Goal: Contribute content: Add original content to the website for others to see

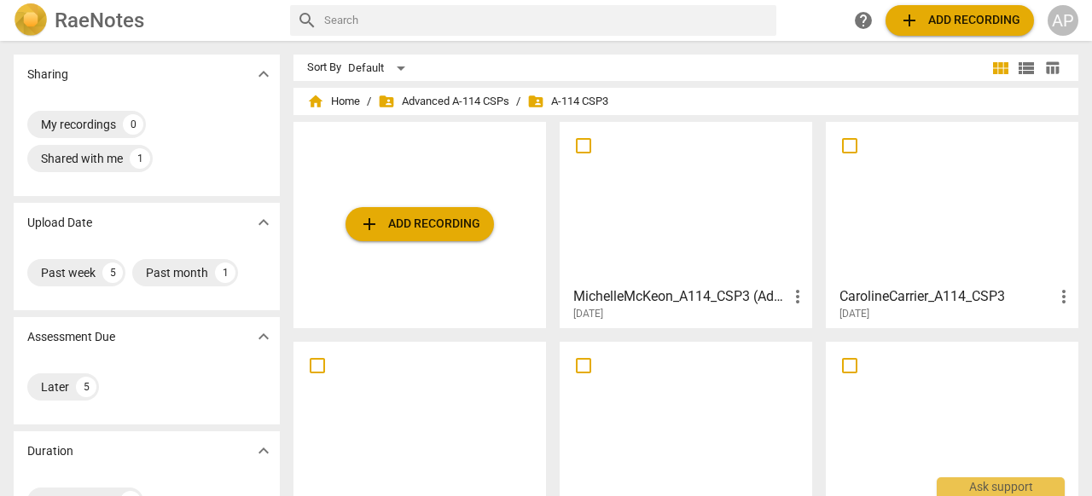
scroll to position [86, 0]
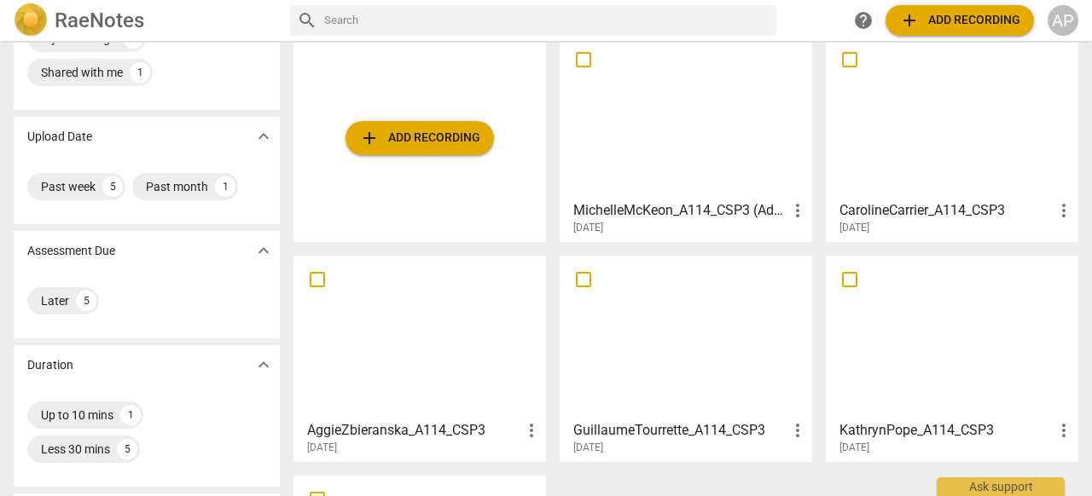
click at [455, 138] on span "add Add recording" at bounding box center [419, 138] width 121 height 20
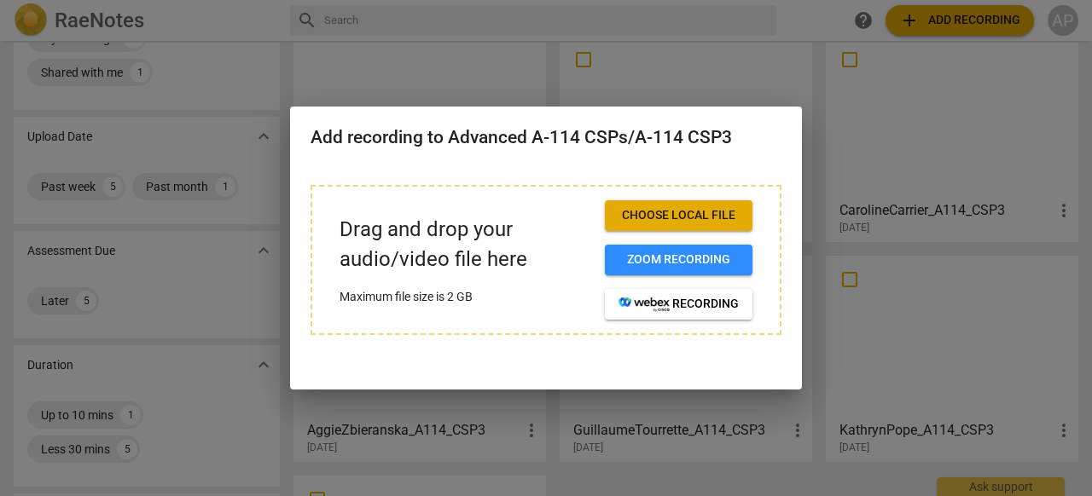
click at [655, 224] on span "Choose local file" at bounding box center [678, 215] width 120 height 17
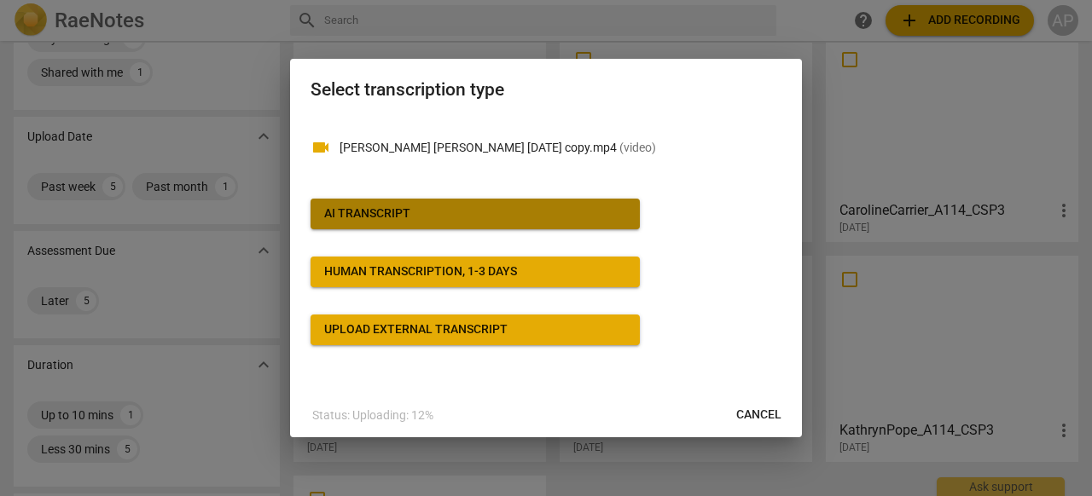
click at [414, 199] on button "AI Transcript" at bounding box center [474, 214] width 329 height 31
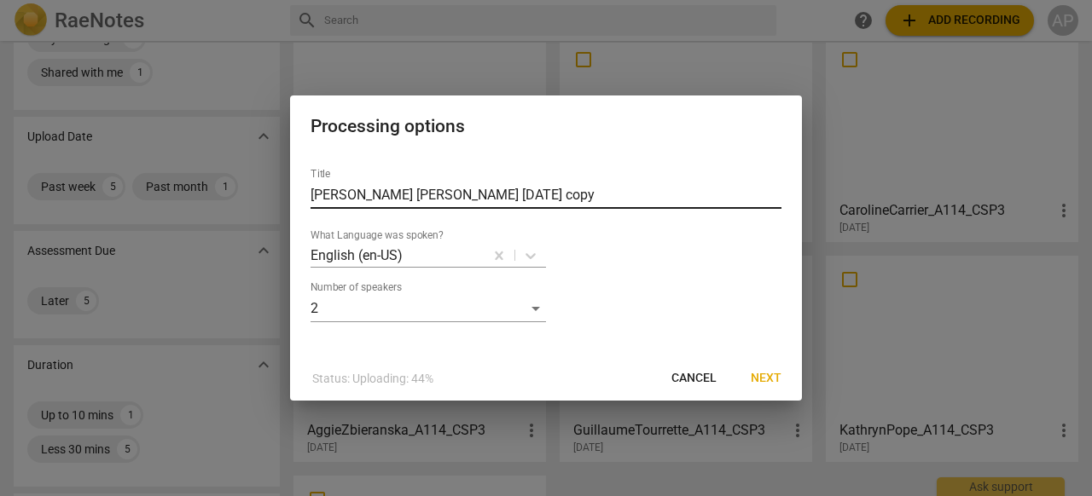
click at [492, 198] on input "[PERSON_NAME] [PERSON_NAME] [DATE] copy" at bounding box center [545, 195] width 471 height 27
click at [692, 380] on span "Cancel" at bounding box center [693, 378] width 45 height 17
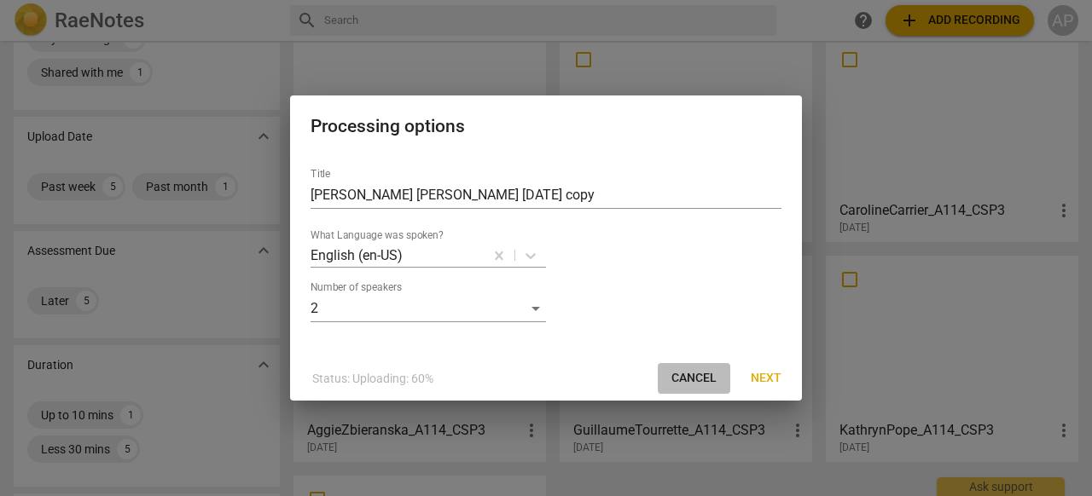
click at [692, 387] on span "Cancel" at bounding box center [693, 378] width 45 height 17
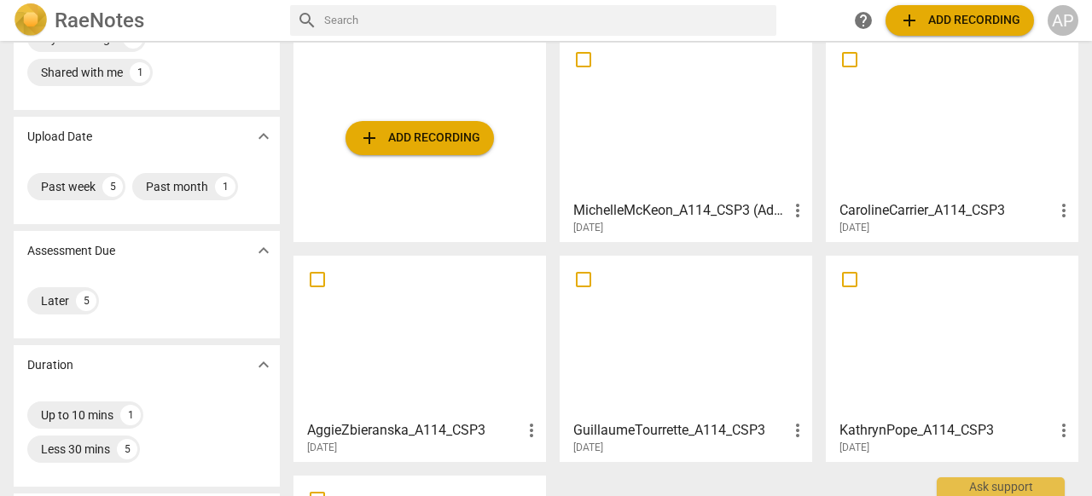
click at [465, 144] on span "add Add recording" at bounding box center [419, 138] width 121 height 20
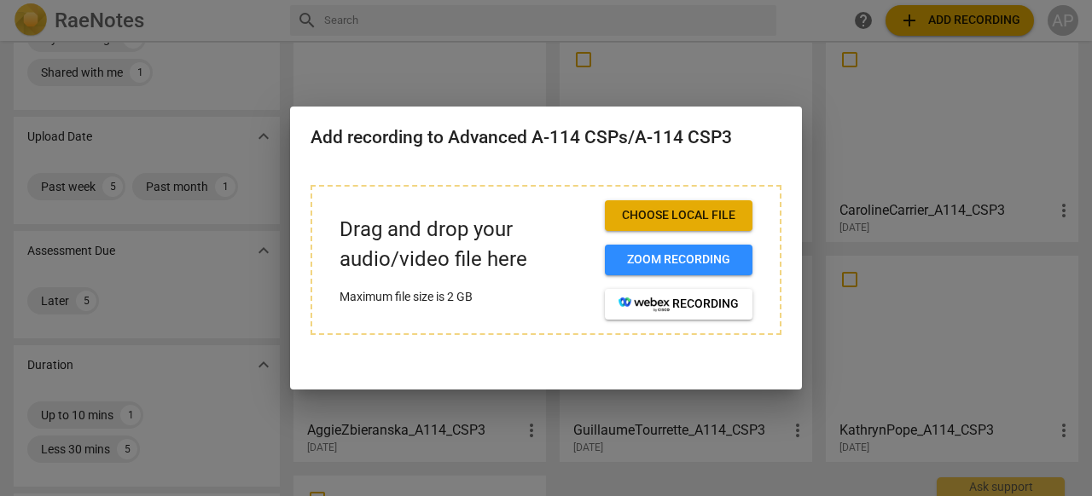
click at [631, 224] on span "Choose local file" at bounding box center [678, 215] width 120 height 17
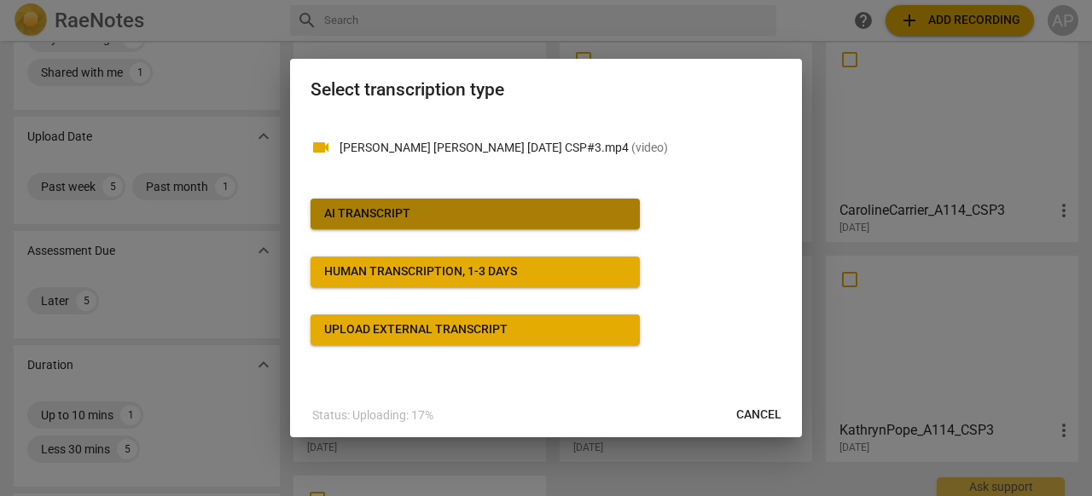
click at [527, 217] on span "AI Transcript" at bounding box center [475, 214] width 302 height 17
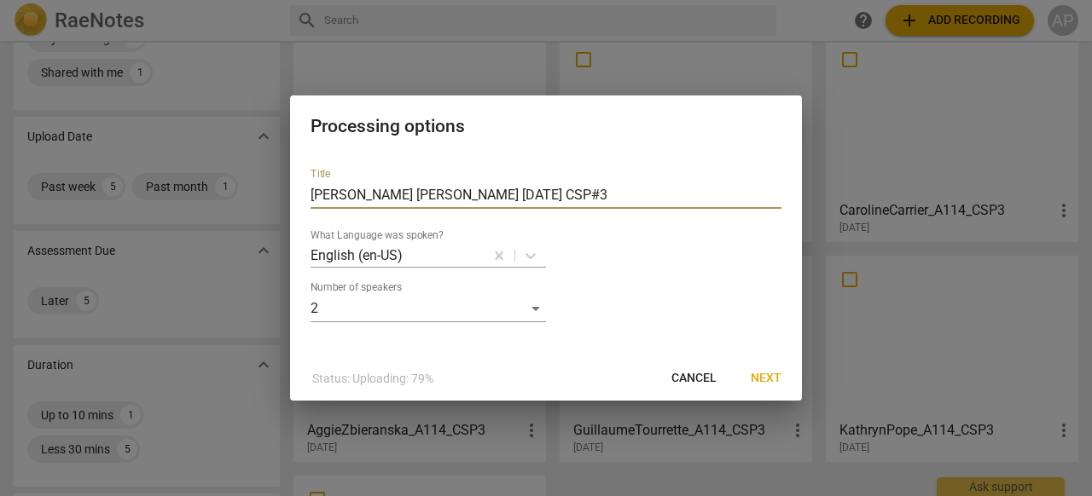
click at [437, 192] on input "[PERSON_NAME] [PERSON_NAME] [DATE] CSP#3" at bounding box center [545, 195] width 471 height 27
click at [490, 194] on input "[PERSON_NAME] Poff_A114_CSP#3" at bounding box center [545, 195] width 471 height 27
type input "[PERSON_NAME] Poff_A114_CSP3"
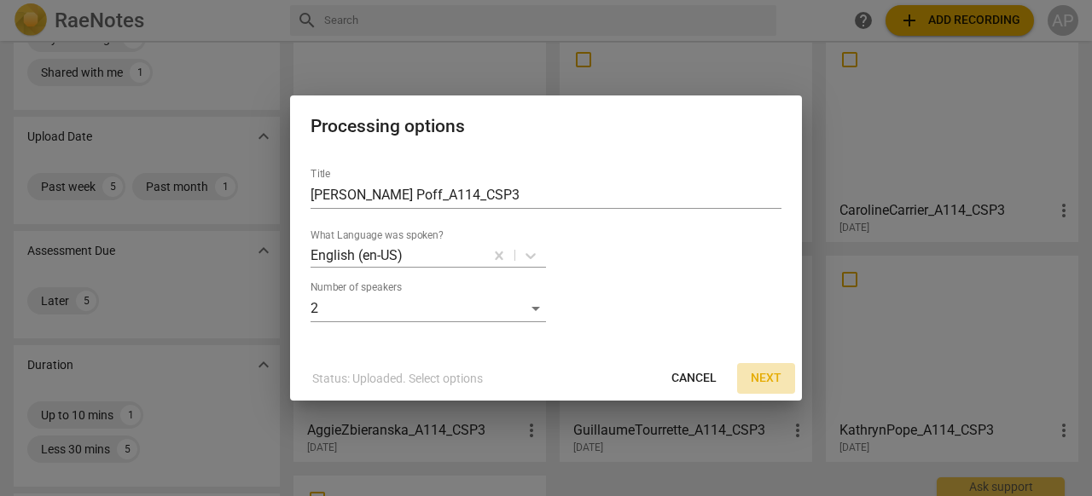
click at [767, 384] on span "Next" at bounding box center [765, 378] width 31 height 17
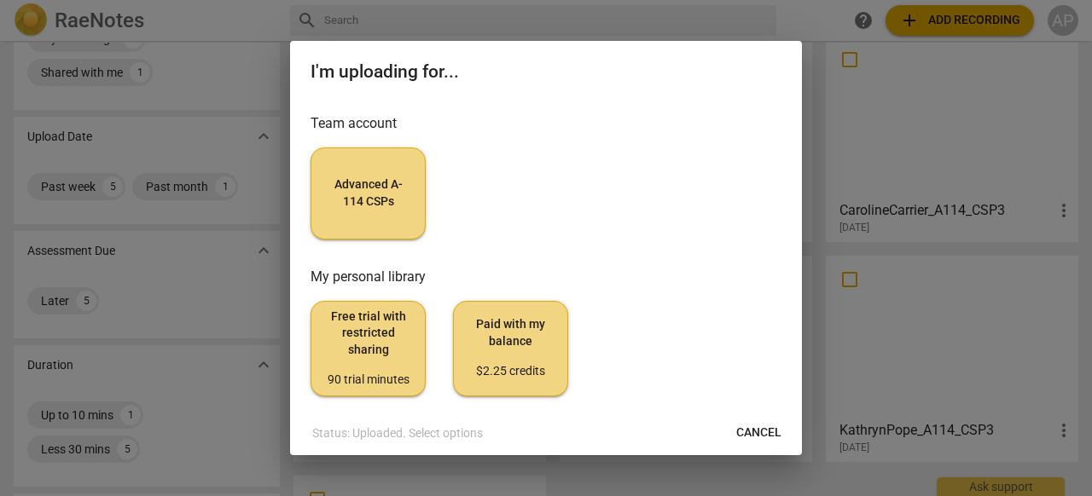
click at [387, 210] on span "Advanced A-114 CSPs" at bounding box center [368, 193] width 86 height 33
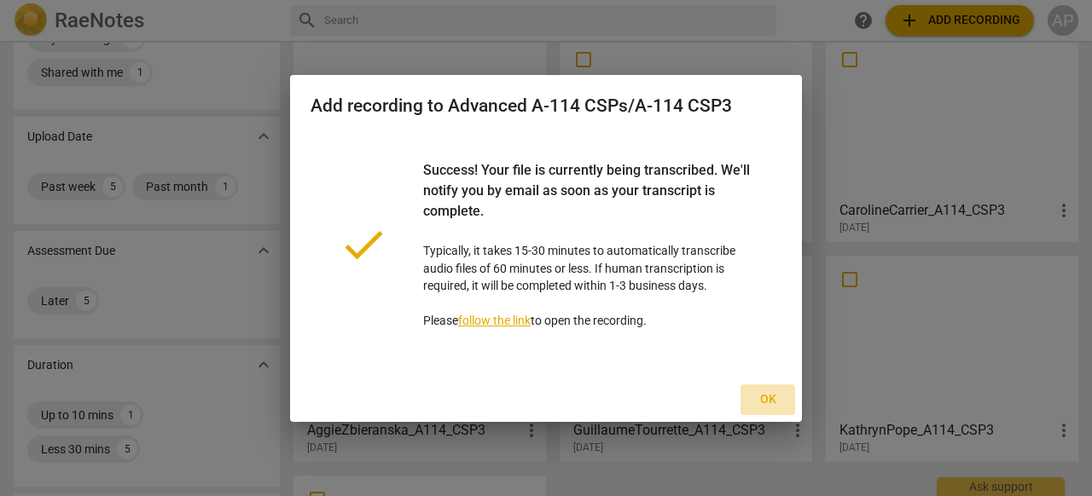
click at [763, 408] on span "Ok" at bounding box center [767, 399] width 27 height 17
